Goal: Task Accomplishment & Management: Complete application form

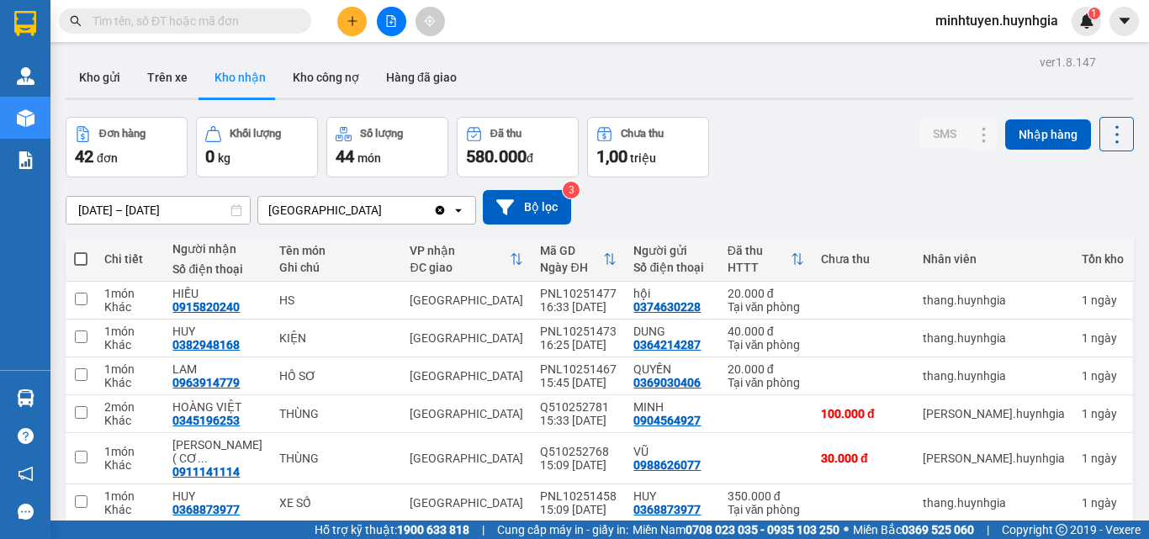
scroll to position [209, 0]
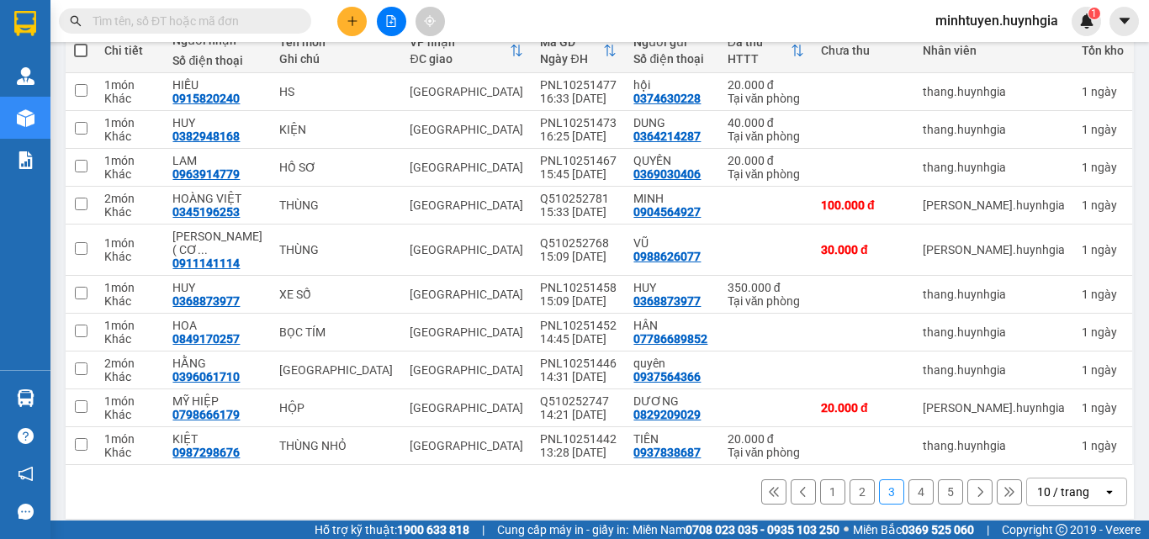
click at [350, 22] on icon "plus" at bounding box center [353, 21] width 12 height 12
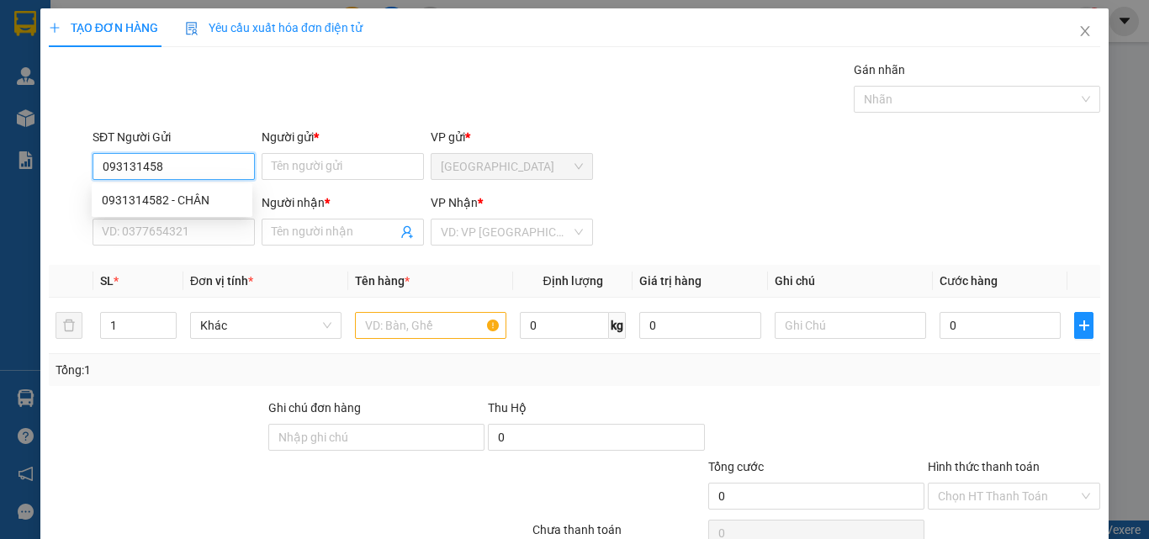
type input "0931314582"
click at [186, 193] on div "0931314582 - CHÂN" at bounding box center [172, 200] width 140 height 19
type input "CHÂN"
type input "0931314582"
type input "CHÂN"
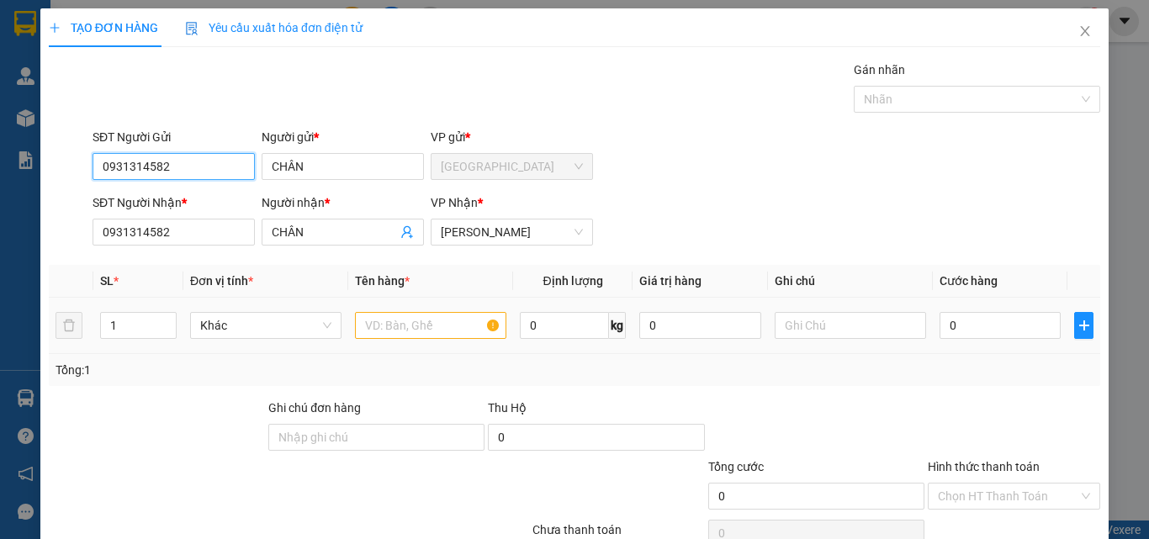
type input "0931314582"
click at [406, 325] on input "text" at bounding box center [430, 325] width 151 height 27
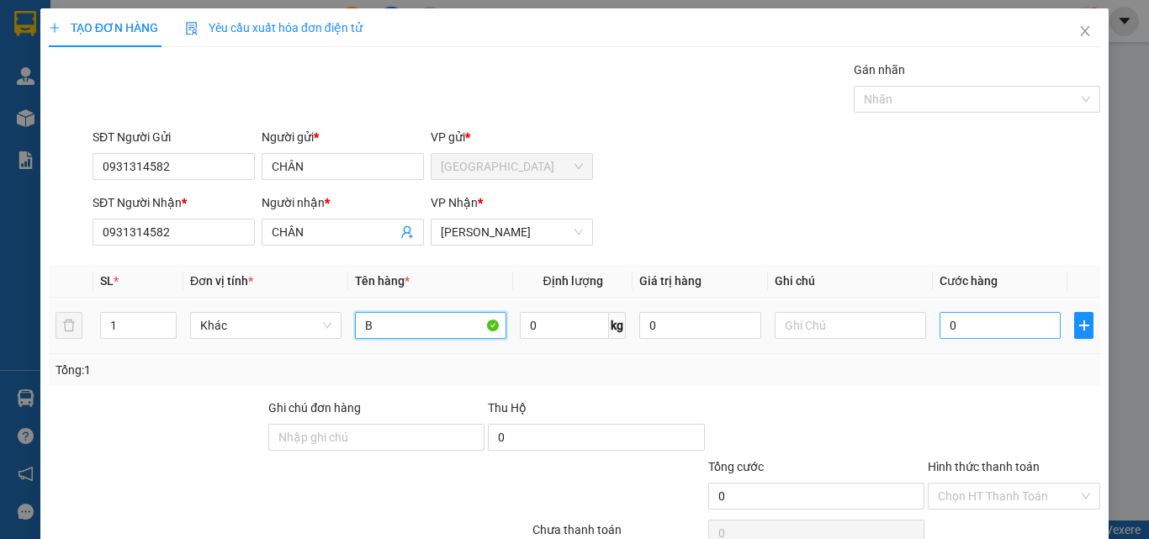
type input "B"
click at [1017, 318] on input "0" at bounding box center [1000, 325] width 121 height 27
type input "4"
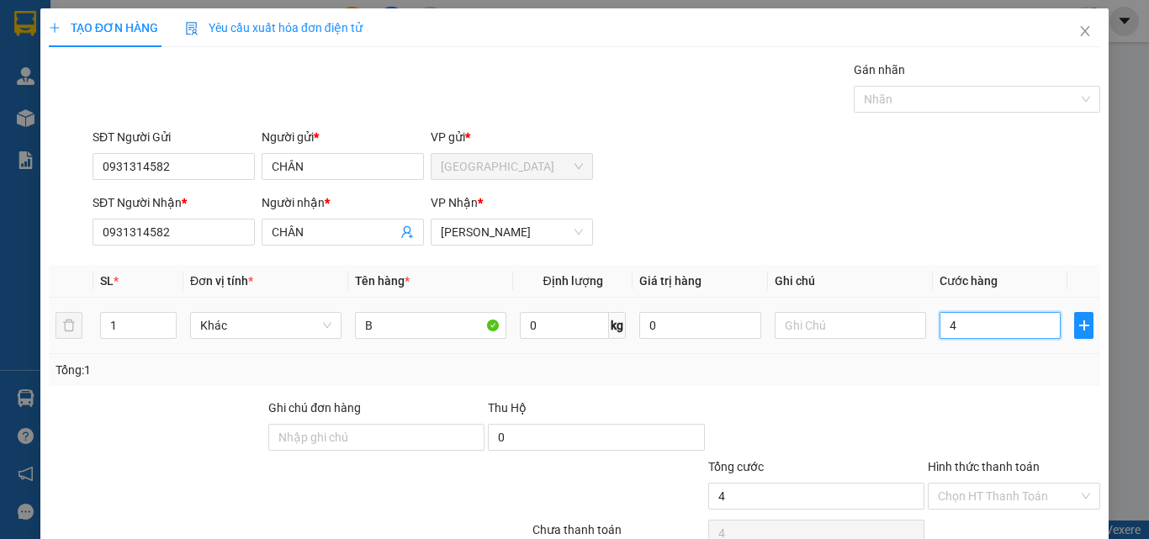
type input "40"
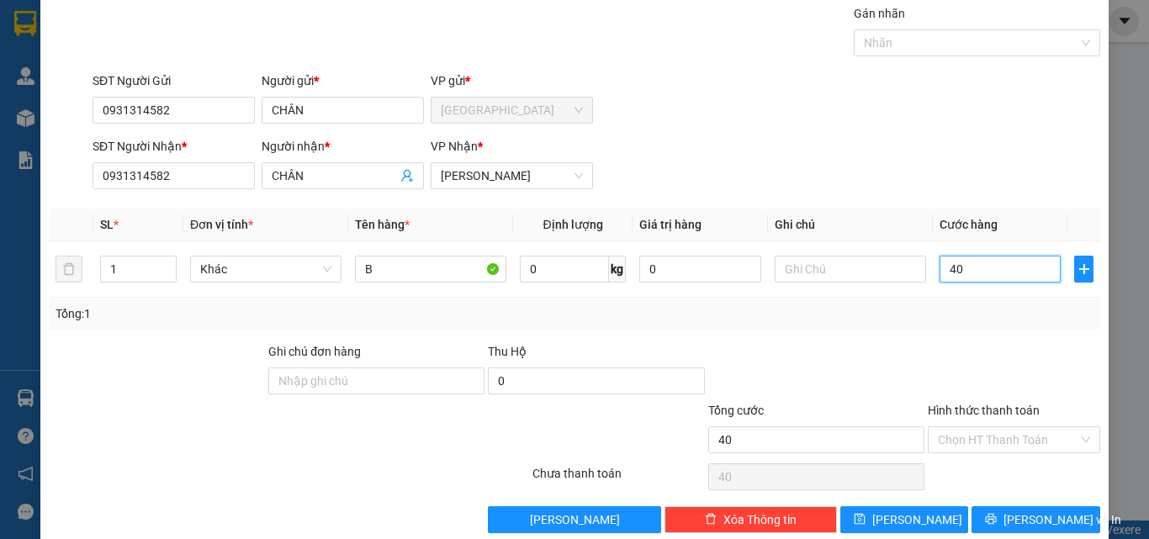
scroll to position [83, 0]
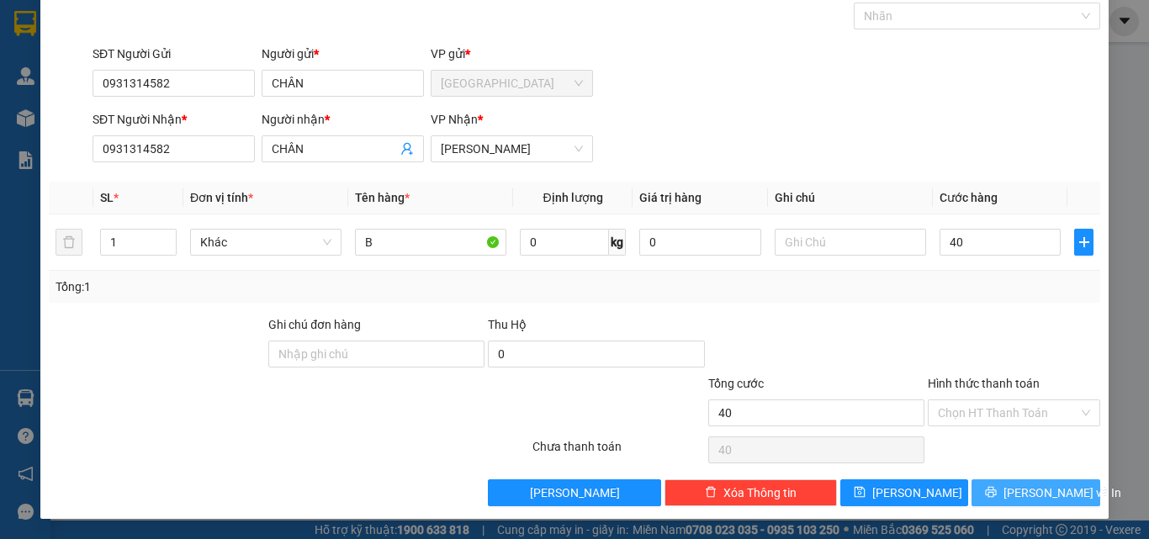
type input "40.000"
click at [996, 487] on icon "printer" at bounding box center [991, 492] width 11 height 11
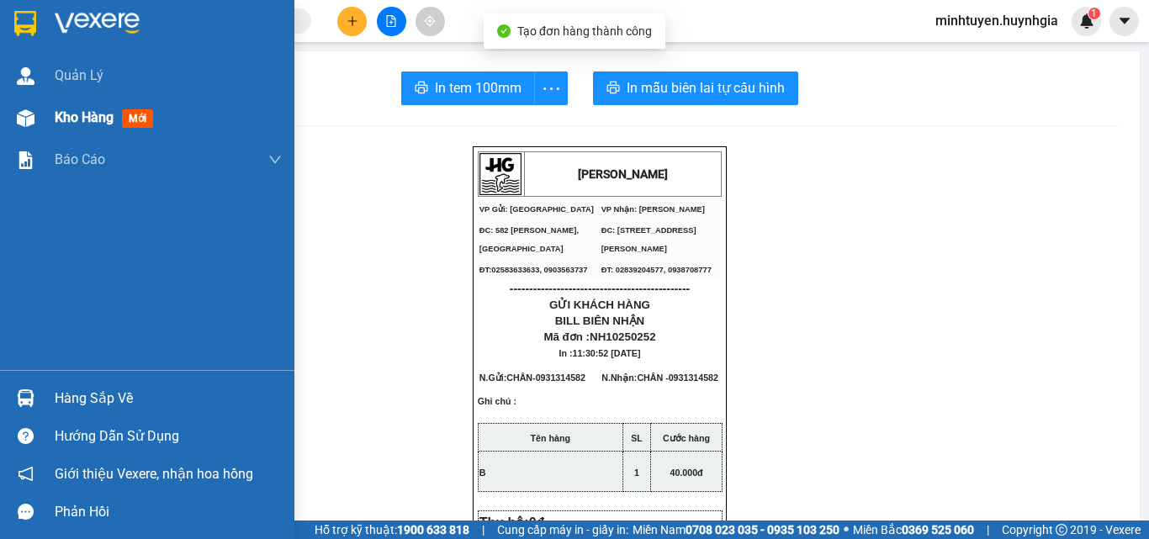
click at [93, 117] on span "Kho hàng" at bounding box center [84, 117] width 59 height 16
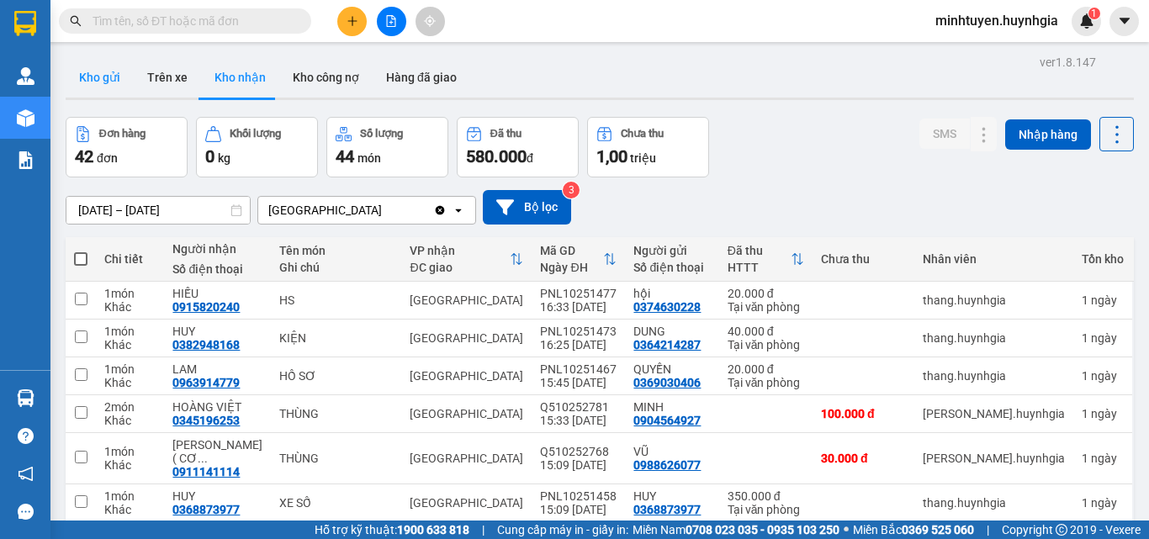
click at [108, 77] on button "Kho gửi" at bounding box center [100, 77] width 68 height 40
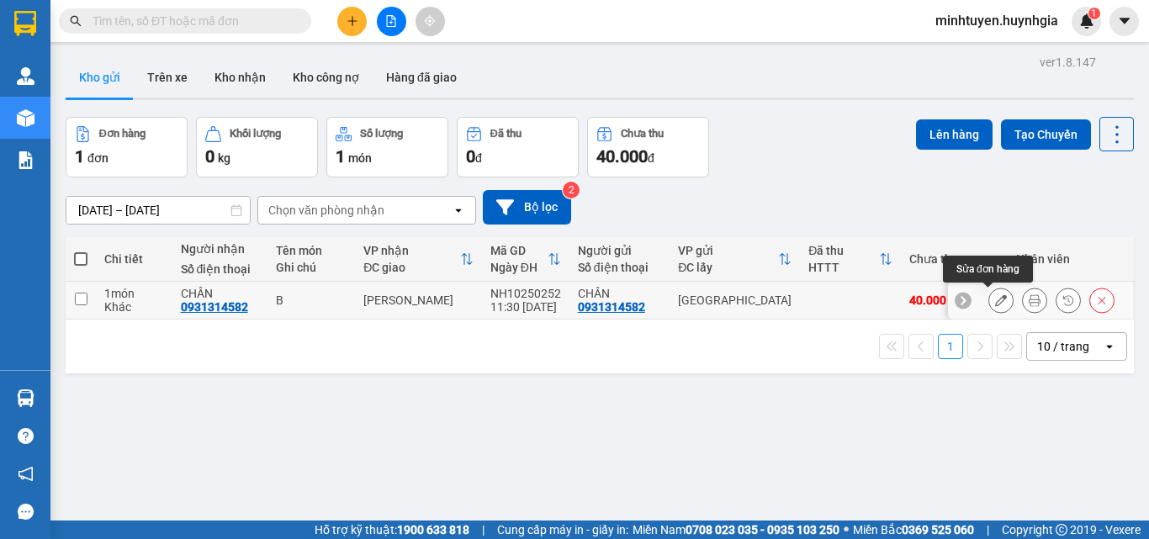
click at [989, 304] on button at bounding box center [1001, 300] width 24 height 29
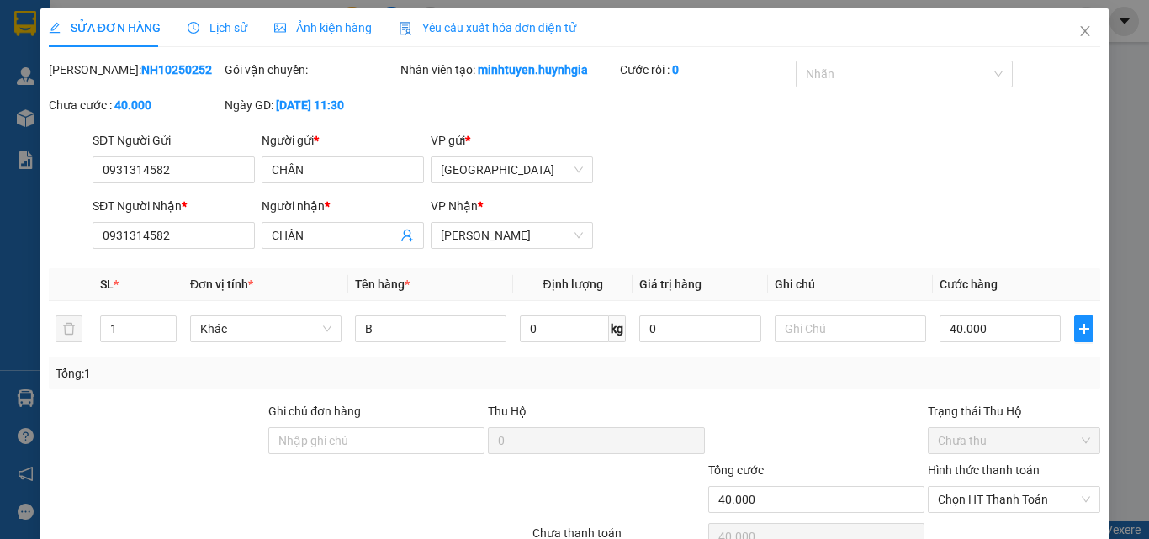
type input "0931314582"
type input "CHÂN"
type input "0931314582"
type input "CHÂN"
type input "40.000"
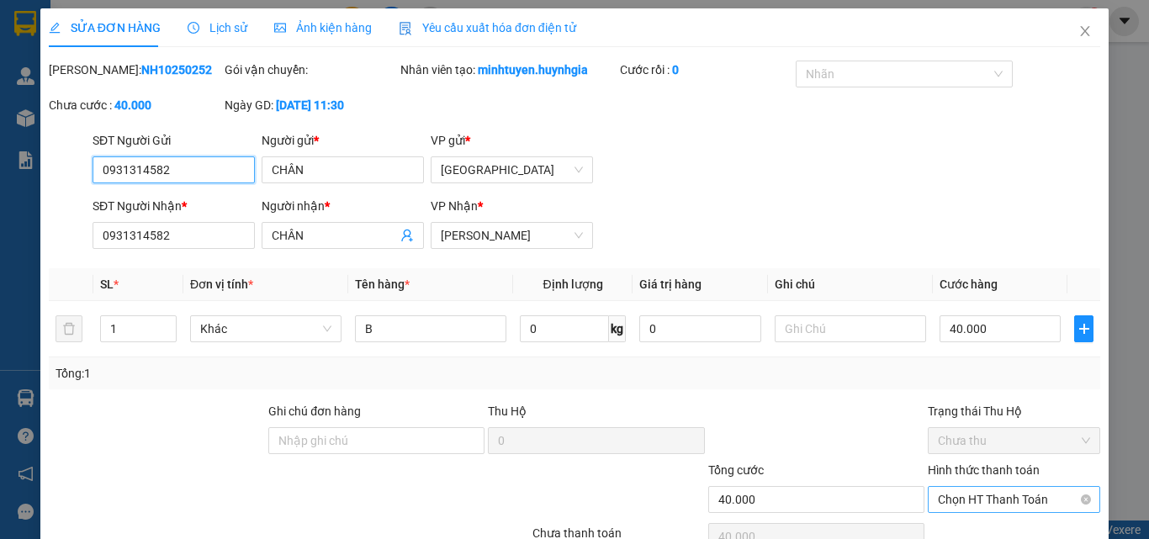
scroll to position [78, 0]
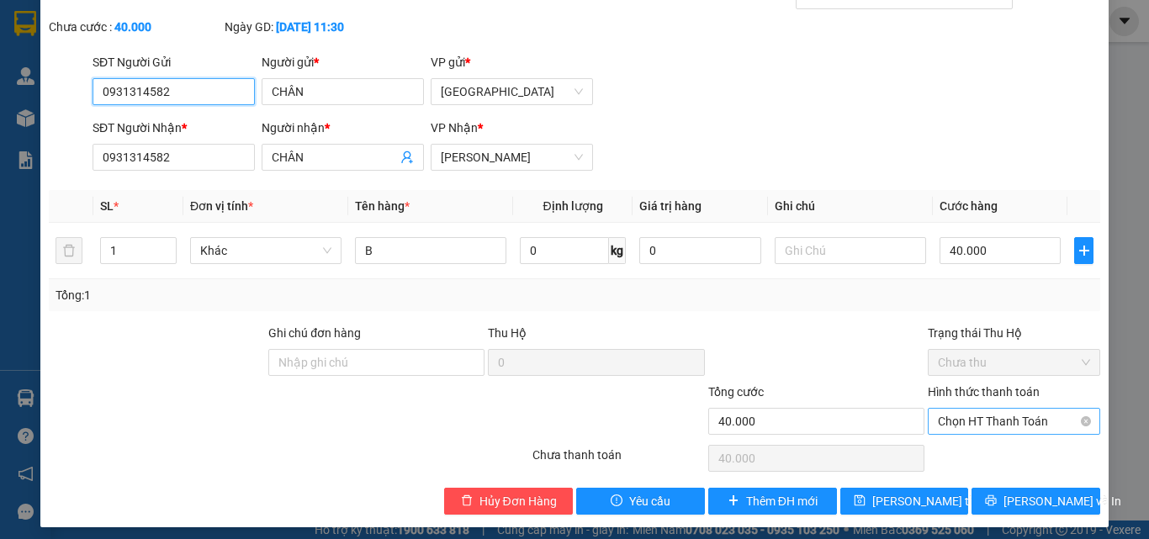
click at [1013, 414] on span "Chọn HT Thanh Toán" at bounding box center [1014, 421] width 152 height 25
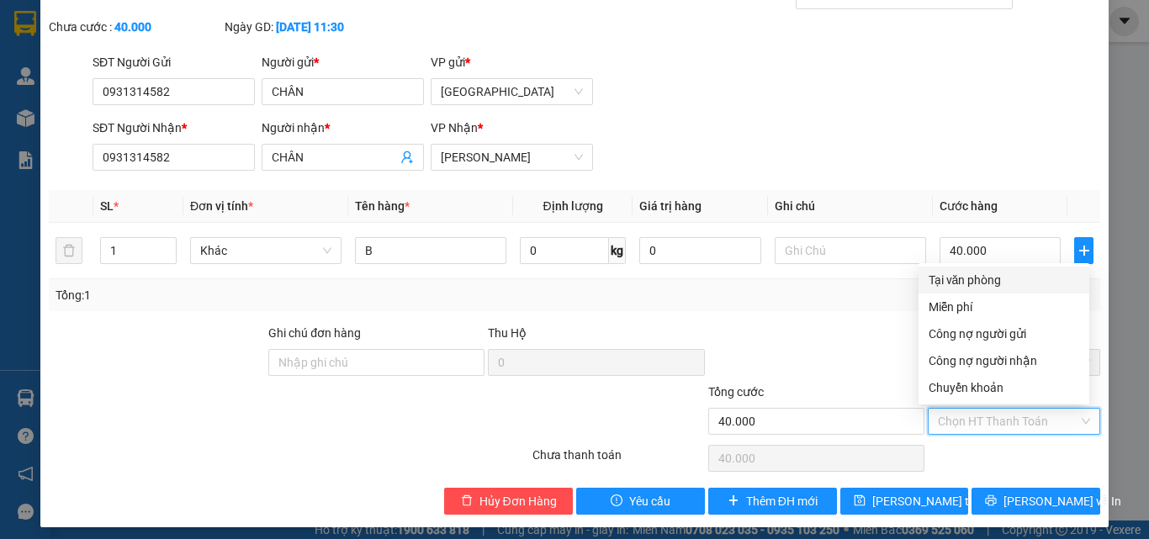
click at [988, 278] on div "Tại văn phòng" at bounding box center [1004, 280] width 151 height 19
type input "0"
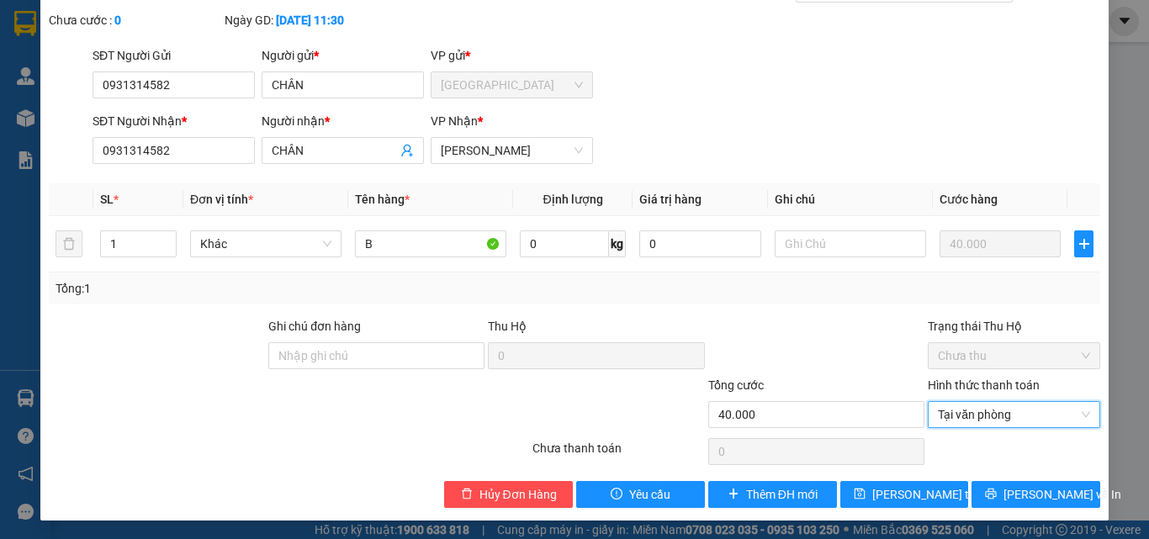
scroll to position [87, 0]
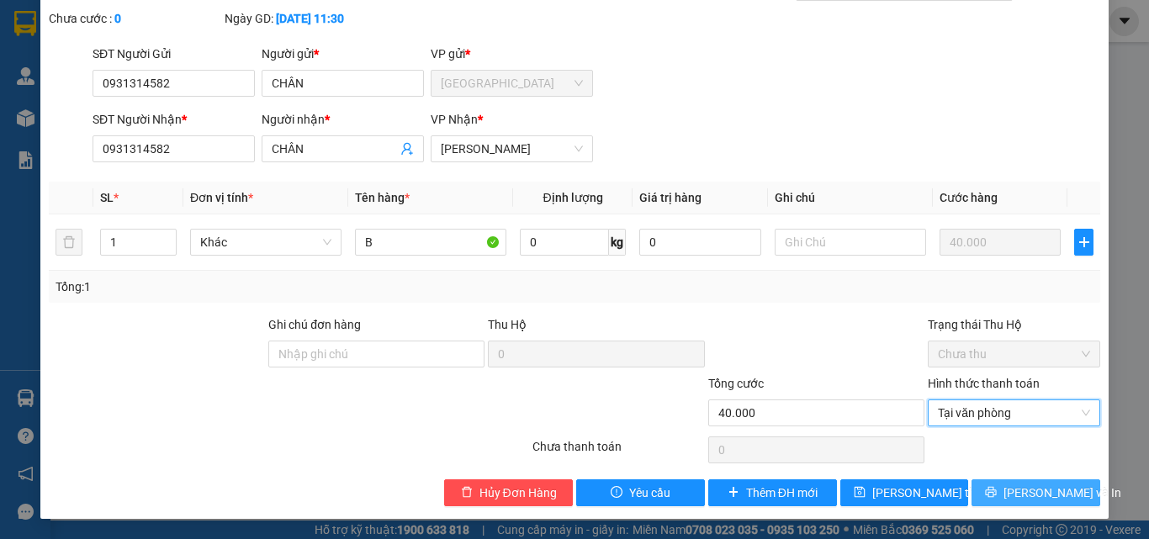
click at [1006, 497] on button "[PERSON_NAME] và In" at bounding box center [1036, 493] width 129 height 27
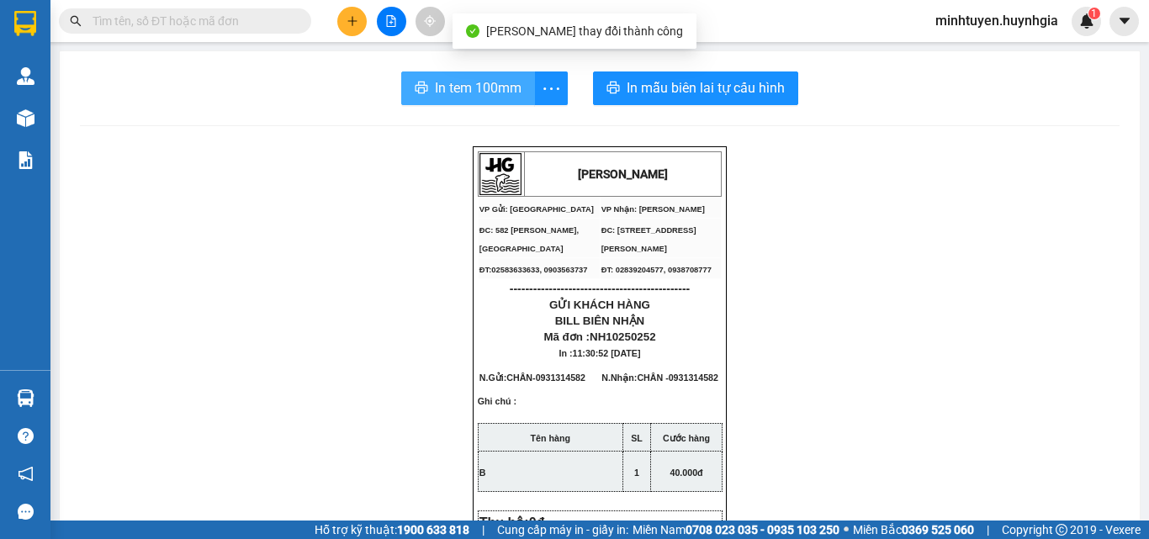
click at [415, 84] on icon "printer" at bounding box center [421, 87] width 13 height 13
